Goal: Task Accomplishment & Management: Manage account settings

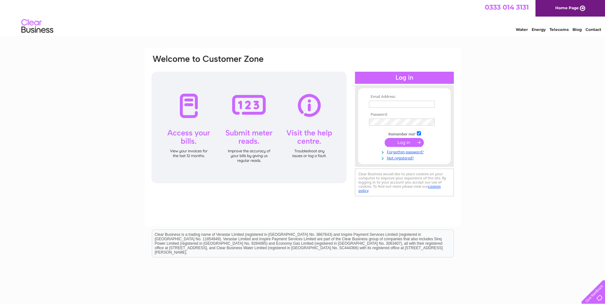
type input "carlie@penguinelectricalsolutions.com"
click at [416, 139] on input "submit" at bounding box center [404, 142] width 39 height 9
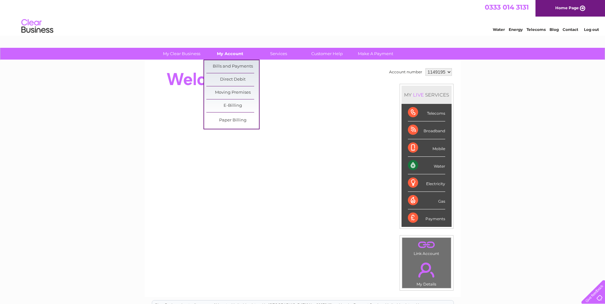
click at [234, 54] on link "My Account" at bounding box center [230, 54] width 53 height 12
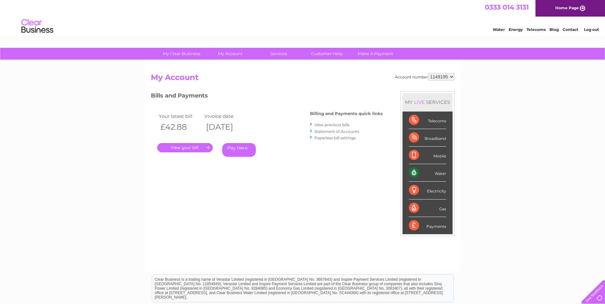
click at [233, 64] on div "Account number 1149195 My Account MY LIVE SERVICES Telecoms Broadband Mobile Wa…" at bounding box center [303, 165] width 316 height 211
click at [179, 151] on link "." at bounding box center [184, 147] width 55 height 9
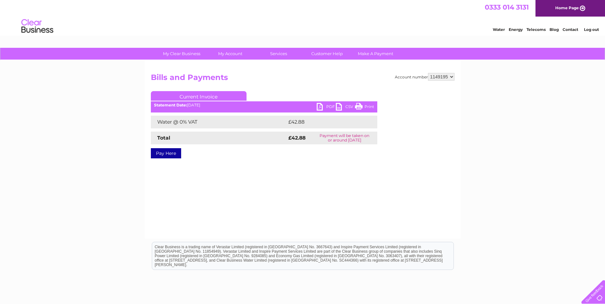
click at [319, 107] on link "PDF" at bounding box center [326, 107] width 19 height 9
